Goal: Information Seeking & Learning: Learn about a topic

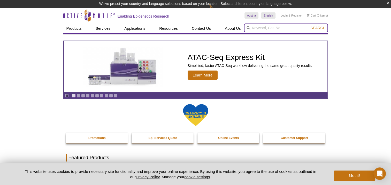
click at [253, 29] on input "search" at bounding box center [286, 27] width 84 height 9
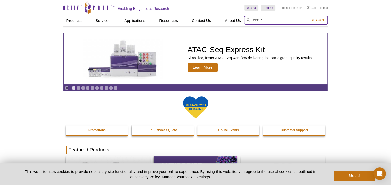
type input "39917"
click at [308, 18] on button "Search" at bounding box center [317, 20] width 18 height 5
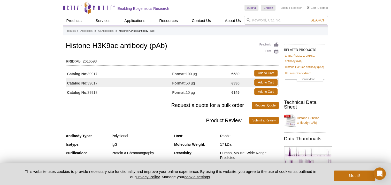
scroll to position [8, 0]
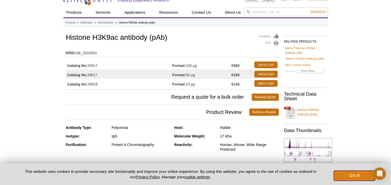
click at [363, 173] on button "Got it!" at bounding box center [353, 175] width 41 height 10
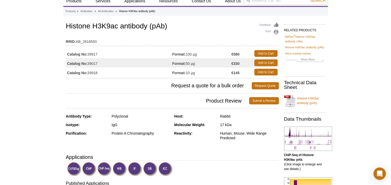
scroll to position [0, 0]
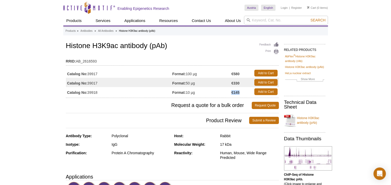
drag, startPoint x: 193, startPoint y: 93, endPoint x: 243, endPoint y: 92, distance: 49.8
click at [243, 92] on tr "Catalog No: 39918 Format: 10 µg €145 Add to Cart" at bounding box center [172, 91] width 213 height 9
drag, startPoint x: 243, startPoint y: 92, endPoint x: 203, endPoint y: 120, distance: 48.6
click at [203, 120] on span "Product Review" at bounding box center [157, 120] width 183 height 7
